Goal: Task Accomplishment & Management: Complete application form

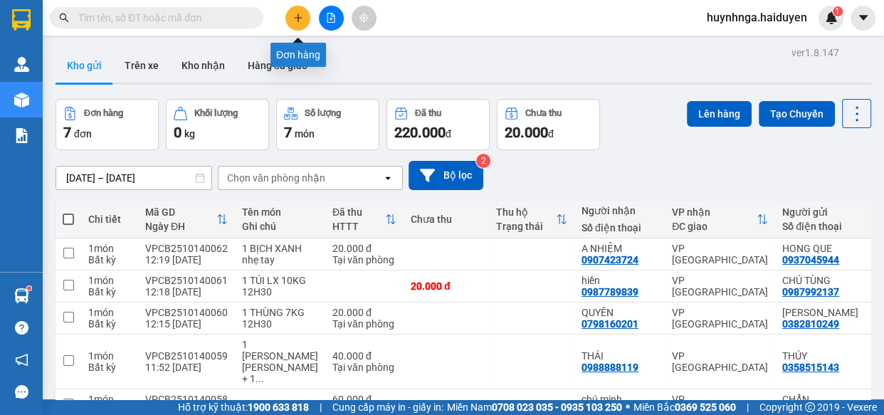
click at [305, 11] on button at bounding box center [297, 18] width 25 height 25
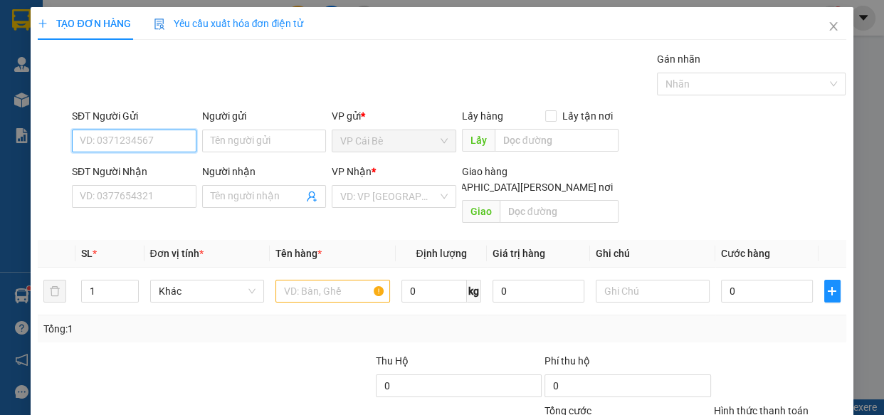
click at [149, 139] on input "SĐT Người Gửi" at bounding box center [134, 141] width 125 height 23
type input "0949951873"
click at [158, 167] on div "0949951873 - [GEOGRAPHIC_DATA]" at bounding box center [160, 170] width 160 height 16
type input "NGA"
type input "0859161176"
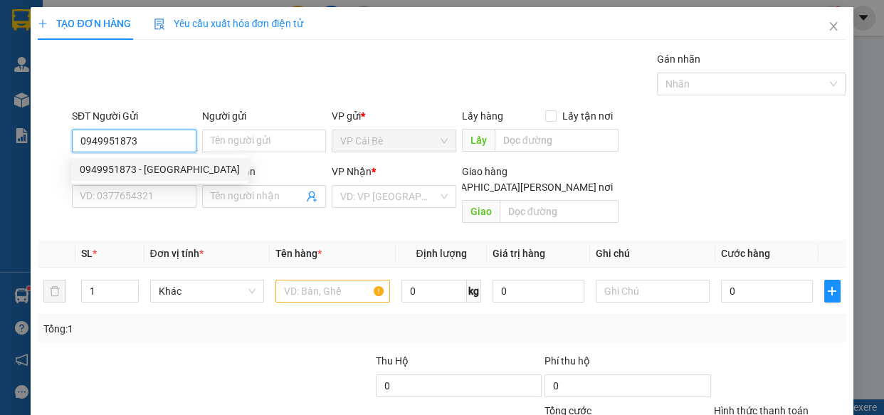
type input "đạt"
type input "20.000"
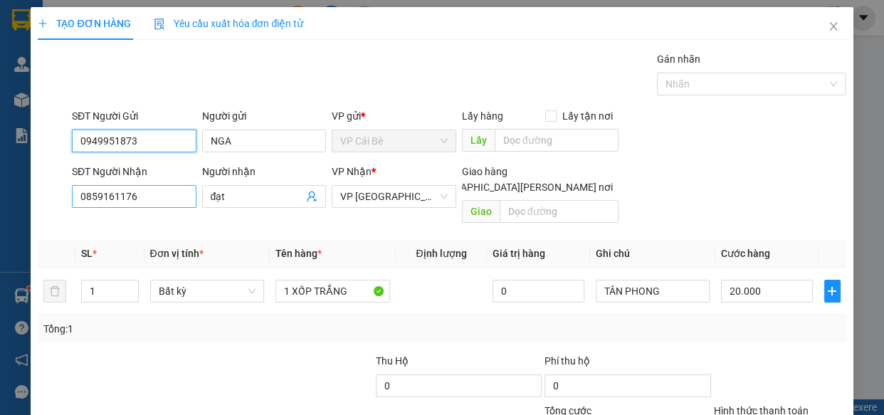
type input "0949951873"
click at [175, 194] on input "0859161176" at bounding box center [134, 196] width 125 height 23
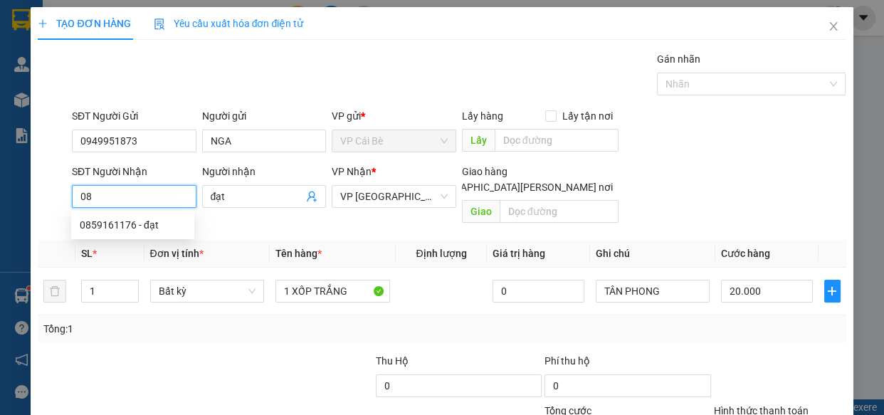
type input "0"
type input "0395198245"
click at [172, 221] on div "0395198245 - [PERSON_NAME]" at bounding box center [150, 225] width 140 height 16
type input "MUOI"
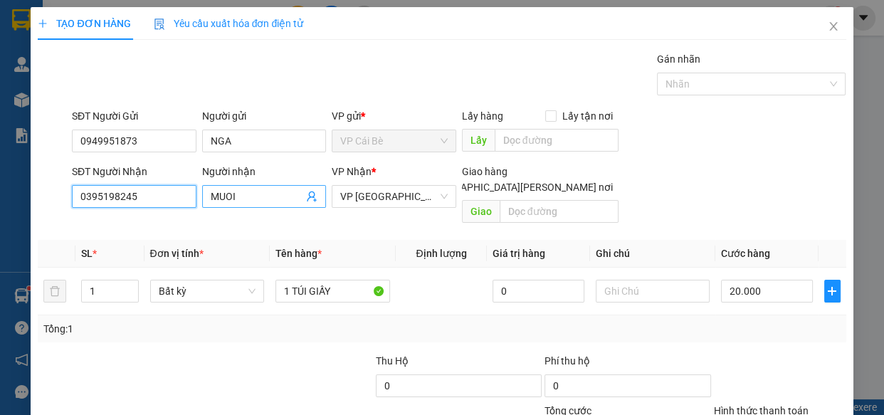
type input "0395198245"
click at [243, 192] on input "MUOI" at bounding box center [257, 197] width 93 height 16
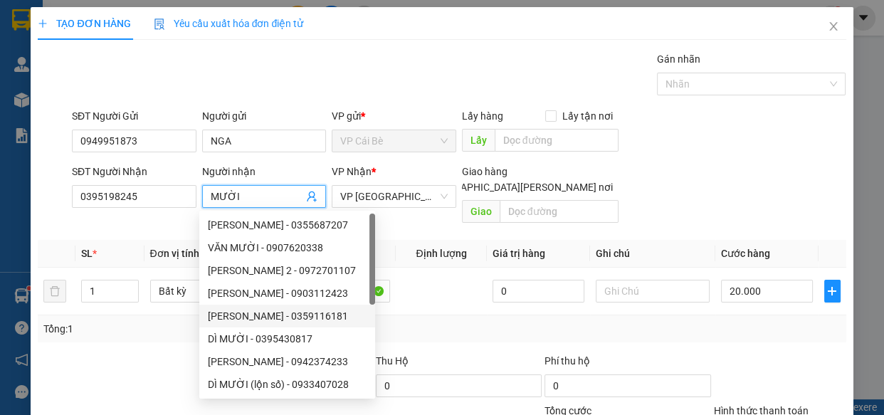
type input "MƯỜI"
click at [112, 359] on div at bounding box center [120, 378] width 169 height 50
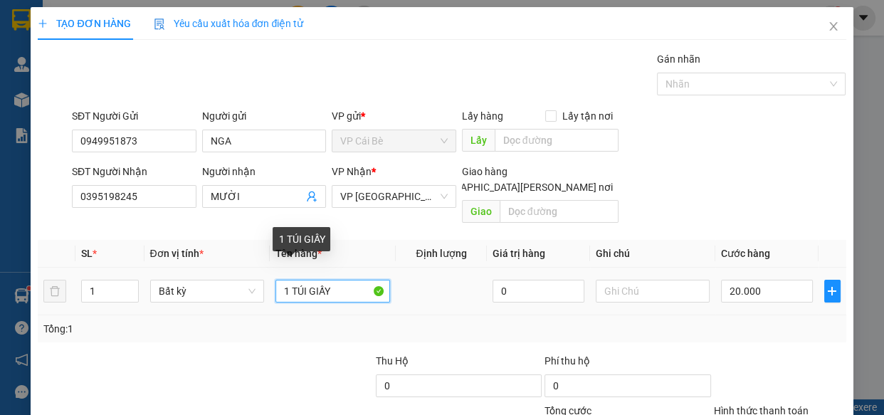
click at [334, 280] on input "1 TÚI GIẤY" at bounding box center [332, 291] width 115 height 23
type input "1 BỊCH XANH"
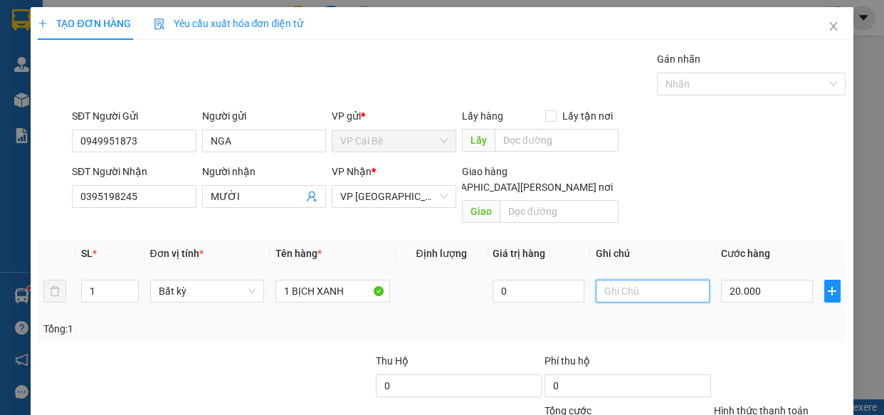
click at [630, 280] on input "text" at bounding box center [653, 291] width 115 height 23
type input "TÂN PHONG"
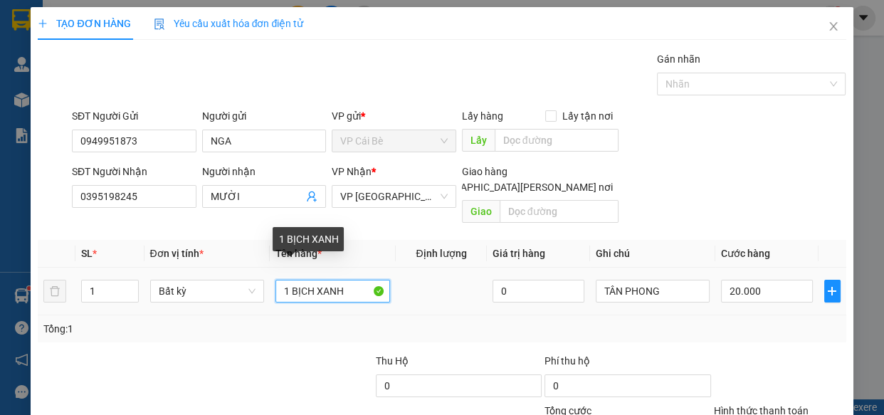
click at [347, 280] on input "1 BỊCH XANH" at bounding box center [332, 291] width 115 height 23
type input "1 BỊCH XANH"
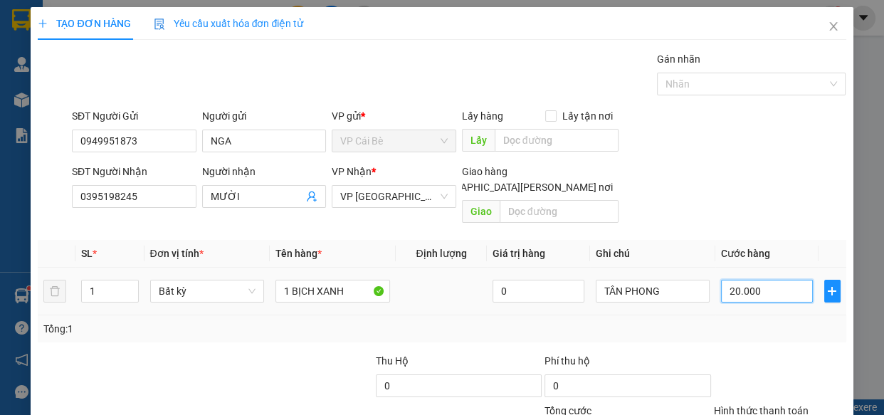
click at [776, 280] on input "20.000" at bounding box center [767, 291] width 92 height 23
type input "0"
type input "2"
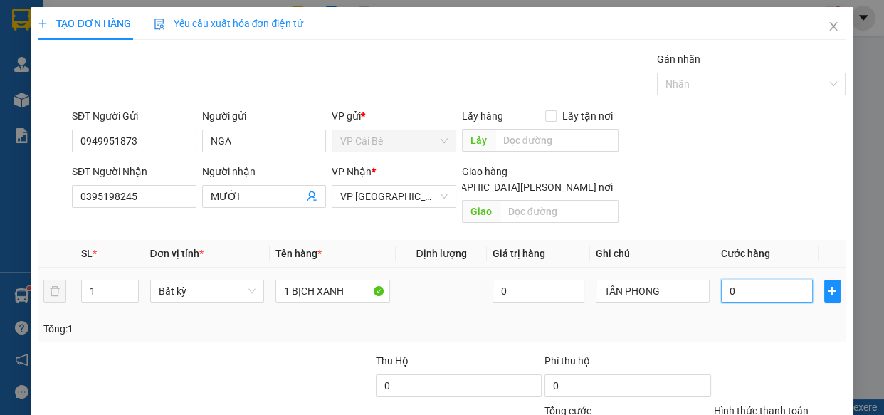
type input "2"
type input "02"
type input "20"
type input "020"
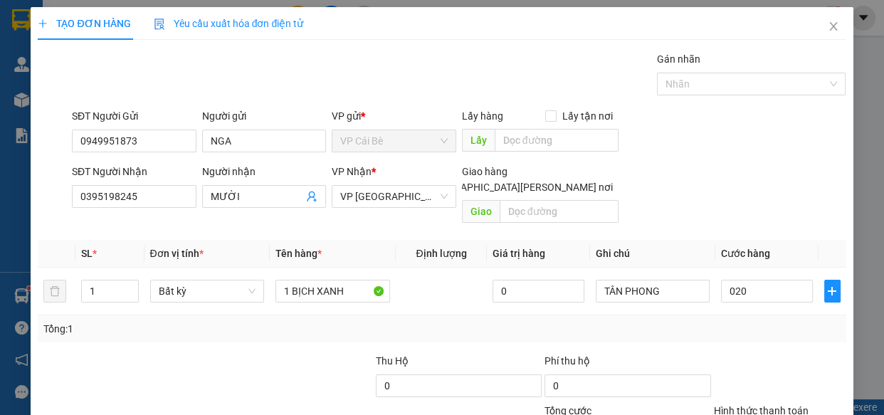
type input "20.000"
click at [764, 323] on div "Tổng: 1" at bounding box center [442, 328] width 808 height 27
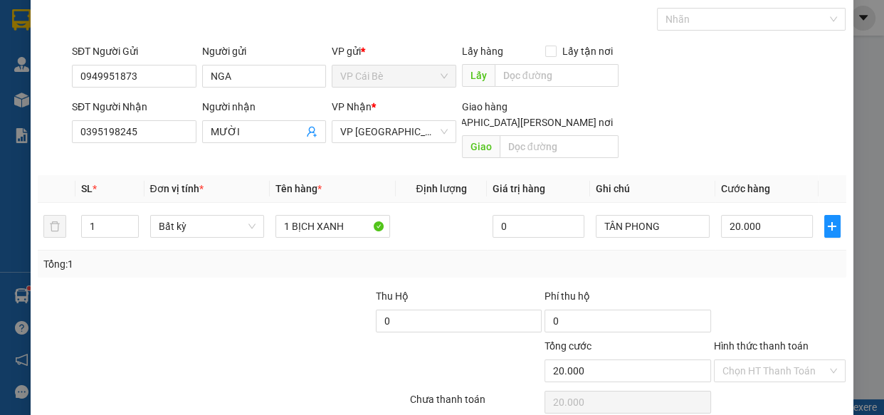
scroll to position [111, 0]
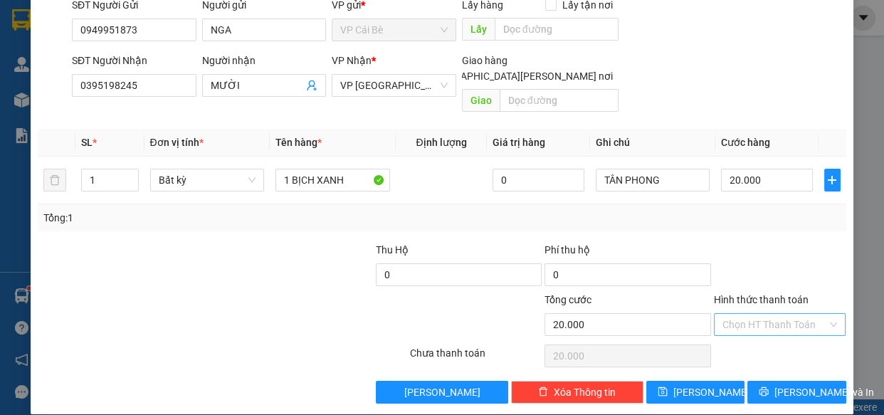
click at [771, 314] on input "Hình thức thanh toán" at bounding box center [775, 324] width 105 height 21
click at [793, 341] on div "Tại văn phòng" at bounding box center [771, 336] width 114 height 16
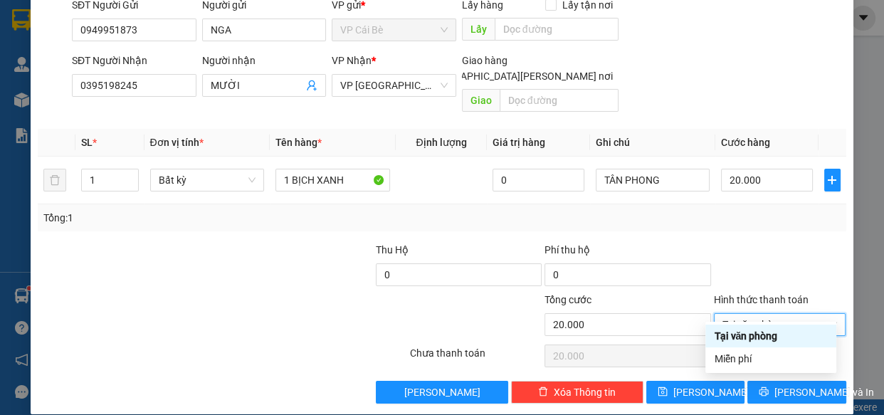
type input "0"
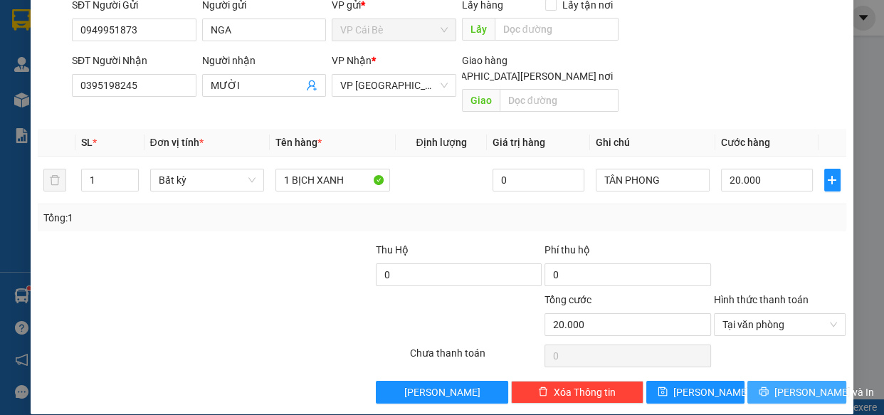
click at [799, 384] on span "[PERSON_NAME] và In" at bounding box center [825, 392] width 100 height 16
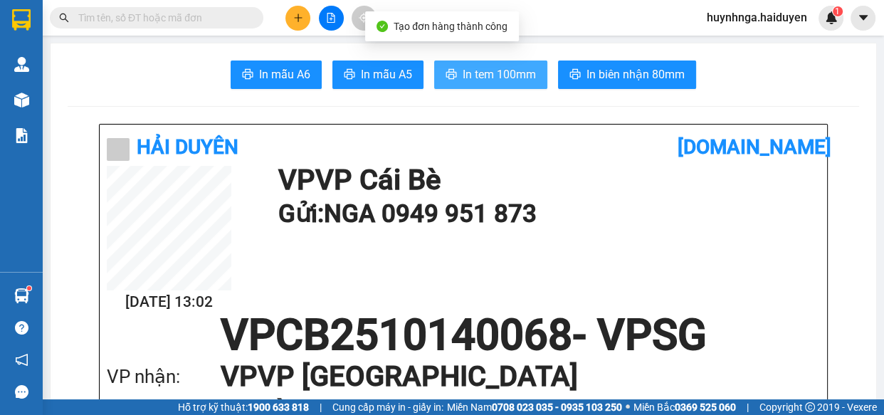
click at [510, 73] on span "In tem 100mm" at bounding box center [499, 74] width 73 height 18
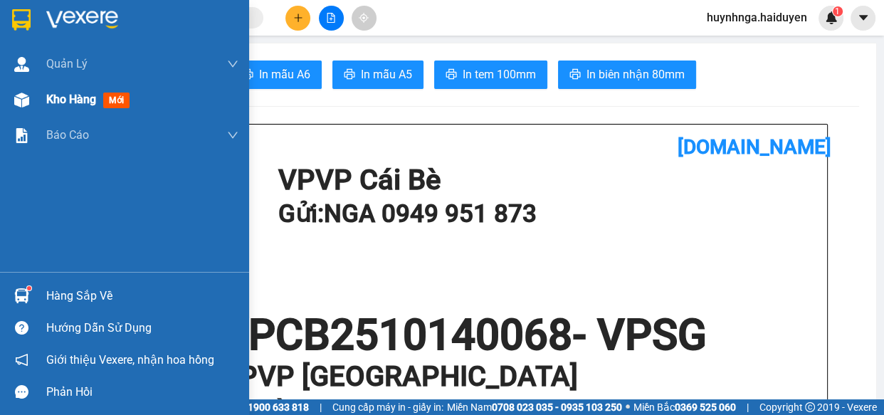
click at [80, 98] on span "Kho hàng" at bounding box center [71, 100] width 50 height 14
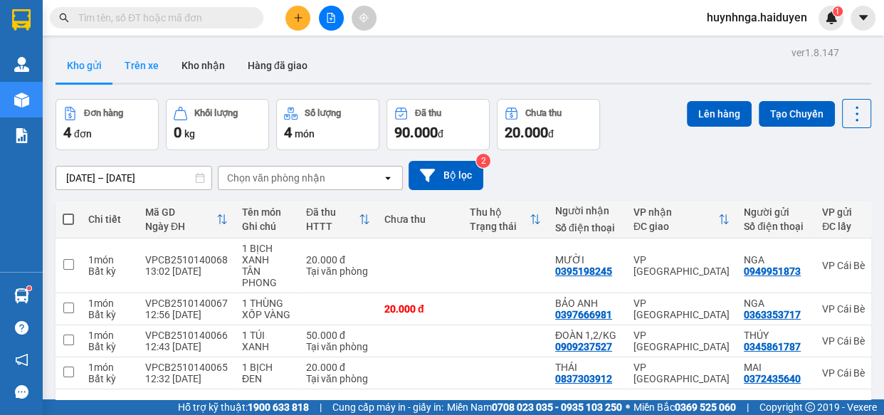
click at [147, 63] on button "Trên xe" at bounding box center [141, 65] width 57 height 34
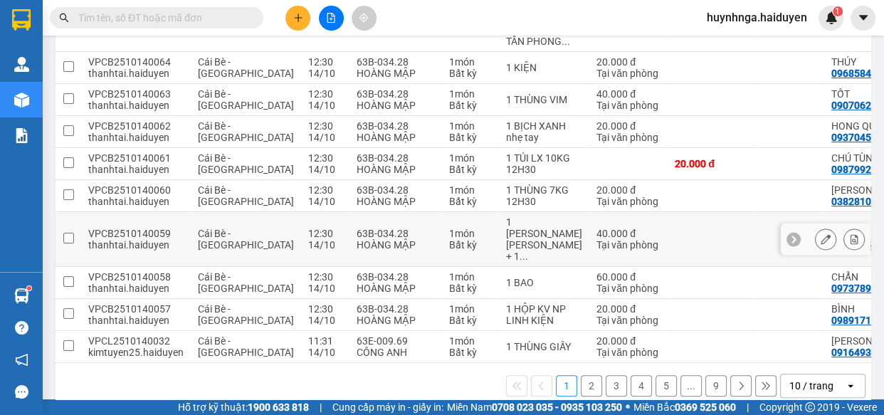
scroll to position [313, 0]
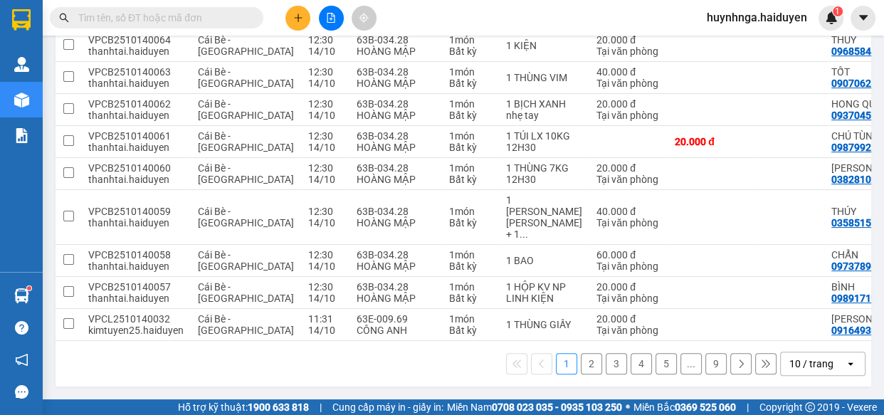
click at [581, 370] on button "2" at bounding box center [591, 363] width 21 height 21
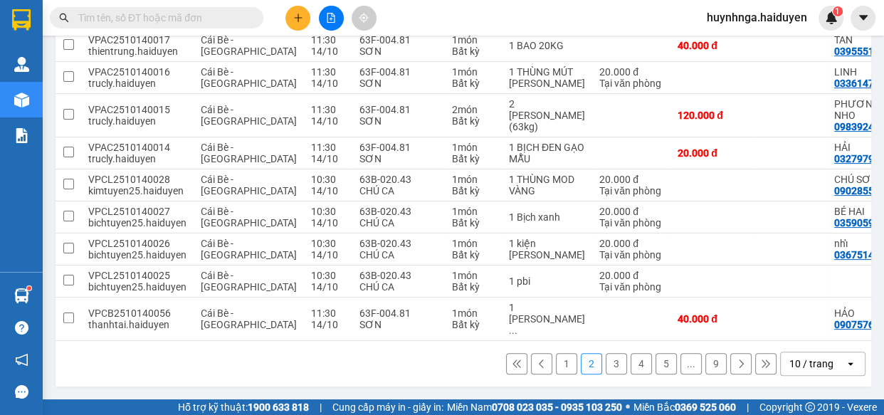
click at [560, 360] on button "1" at bounding box center [566, 363] width 21 height 21
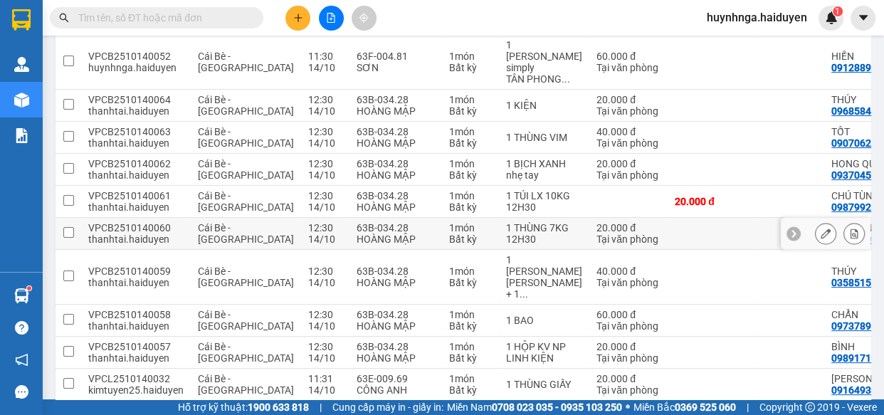
scroll to position [172, 0]
